Goal: Complete application form

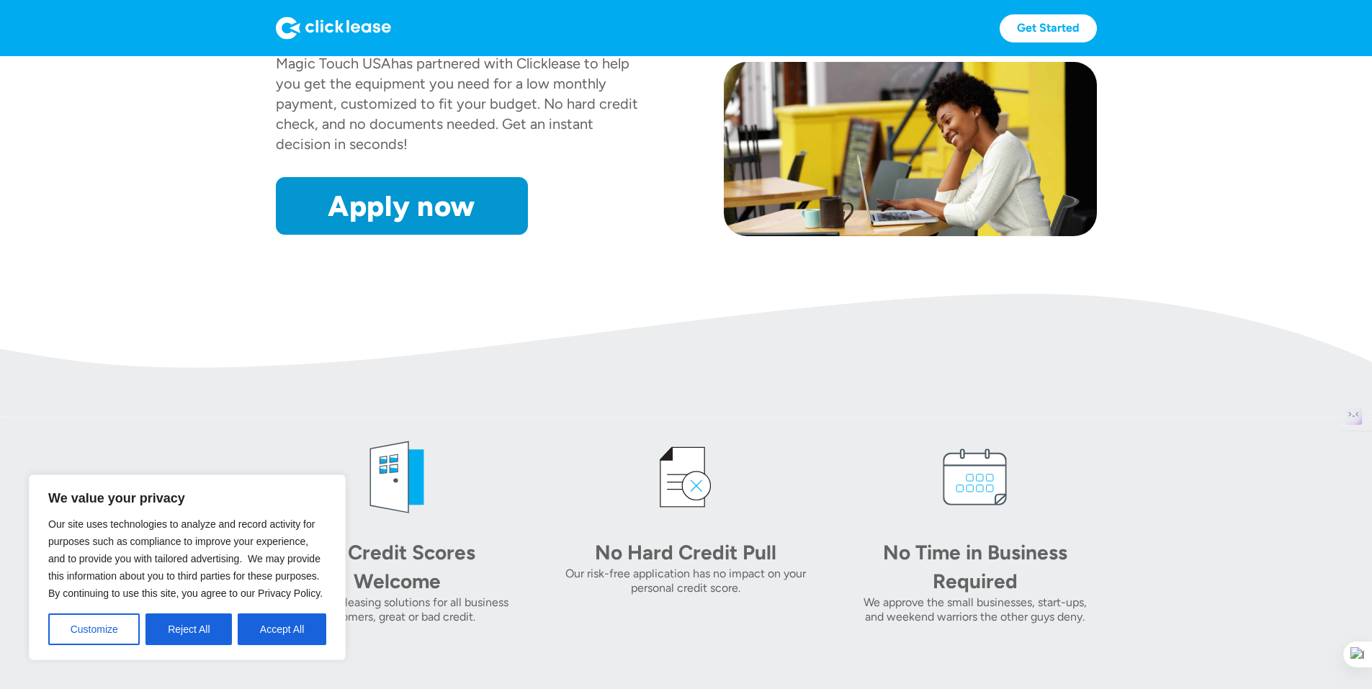
scroll to position [267, 0]
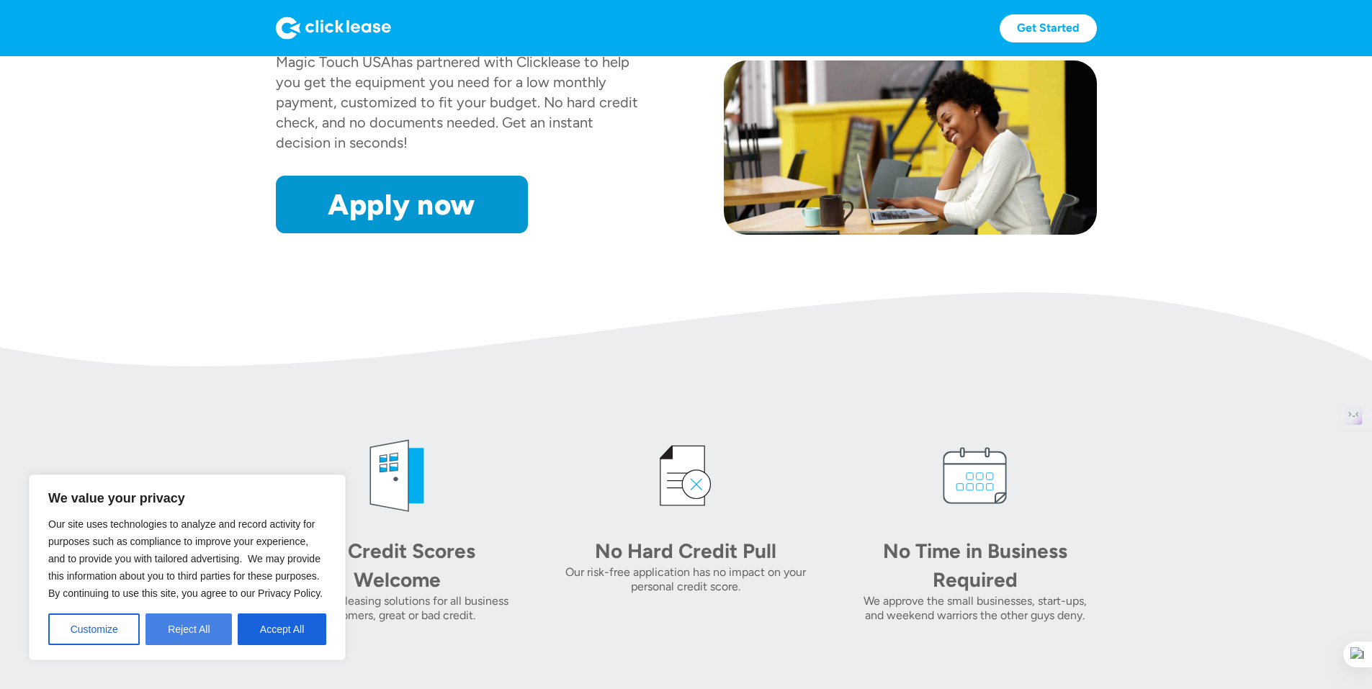
click at [169, 627] on button "Reject All" at bounding box center [189, 630] width 86 height 32
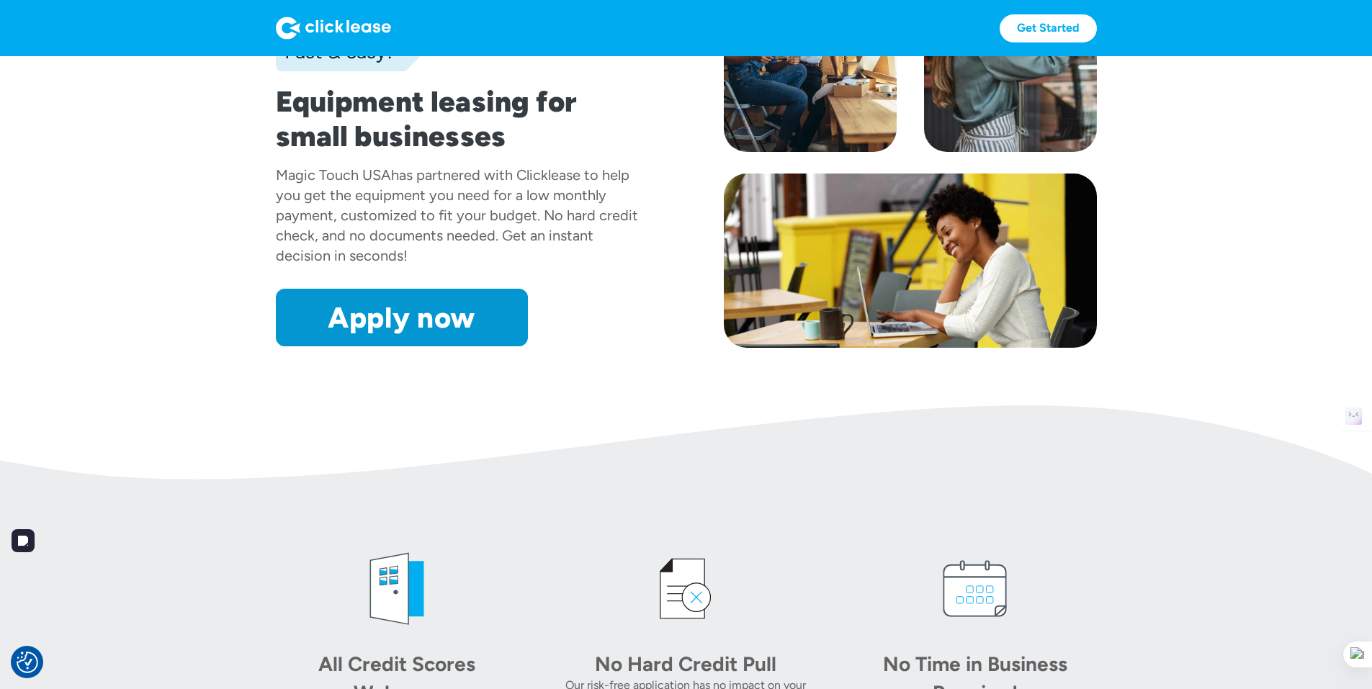
scroll to position [0, 0]
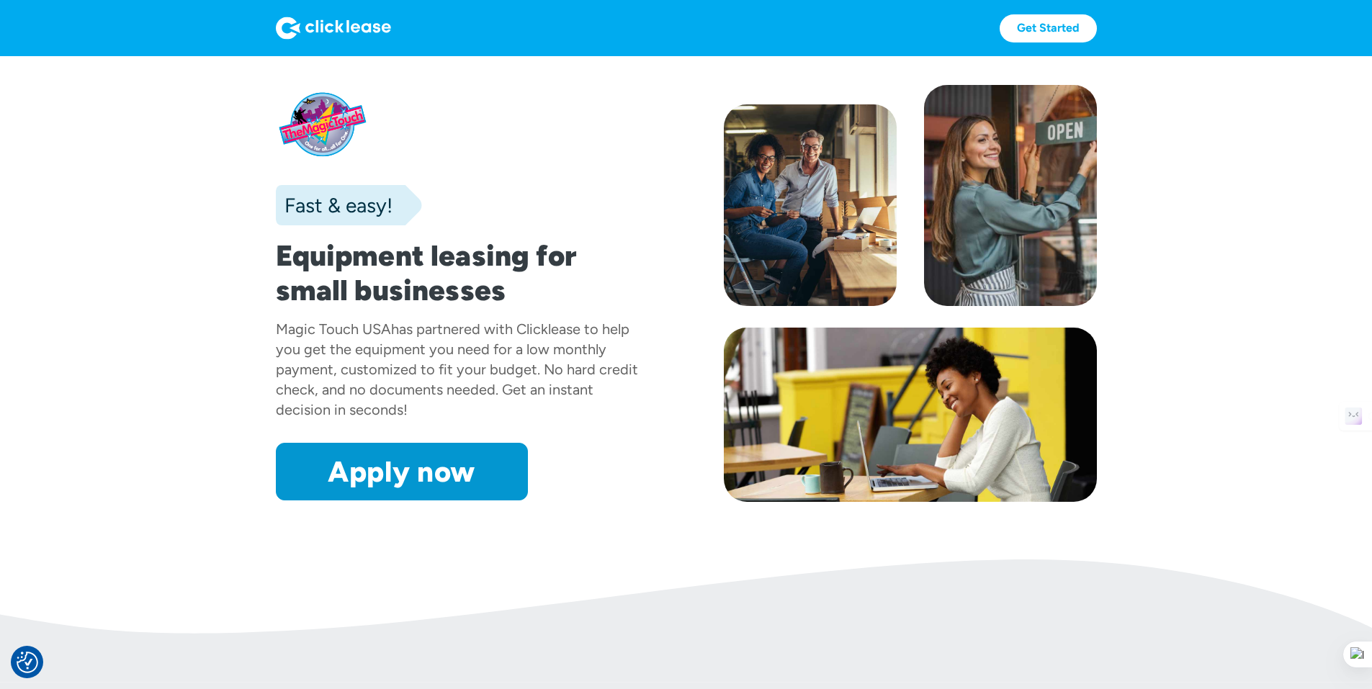
click at [276, 14] on div "Get Started Get Started" at bounding box center [686, 28] width 821 height 28
click at [276, 19] on img at bounding box center [333, 28] width 115 height 23
click at [276, 28] on img at bounding box center [333, 28] width 115 height 23
click at [1097, 34] on link "Get Started" at bounding box center [1048, 28] width 97 height 28
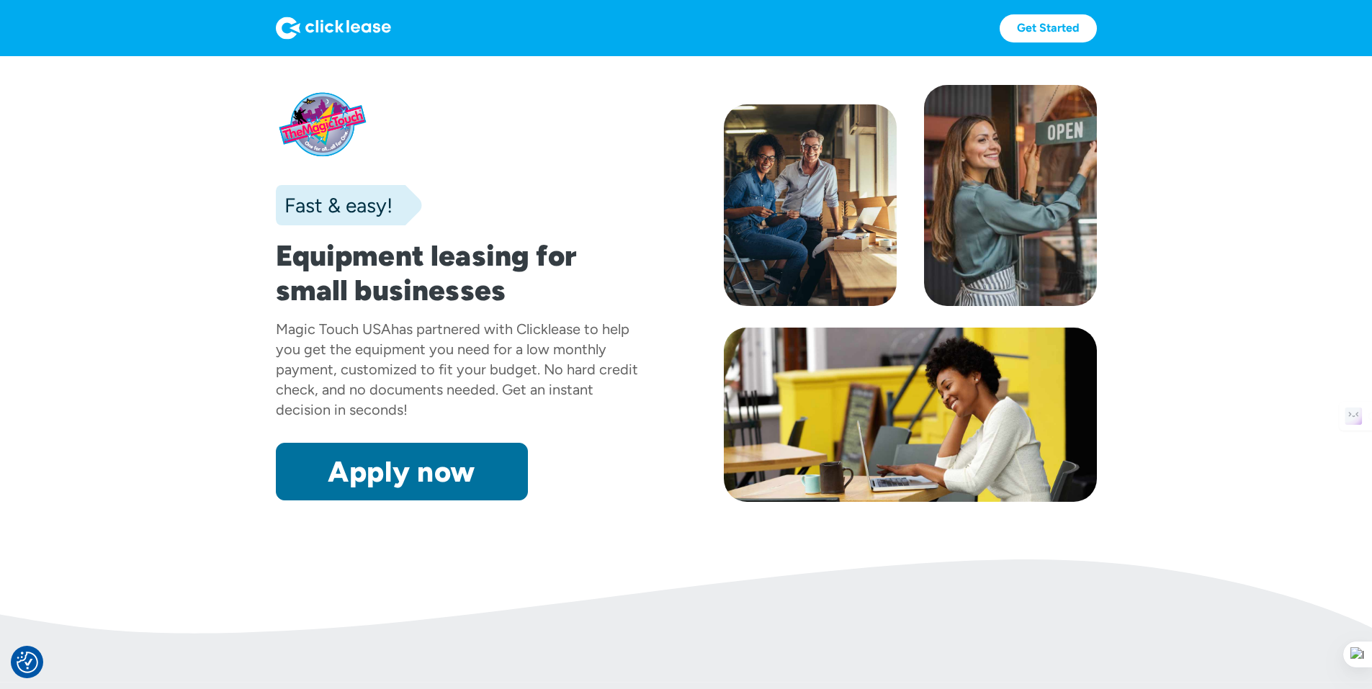
click at [339, 501] on link "Apply now" at bounding box center [402, 472] width 252 height 58
